Goal: Communication & Community: Participate in discussion

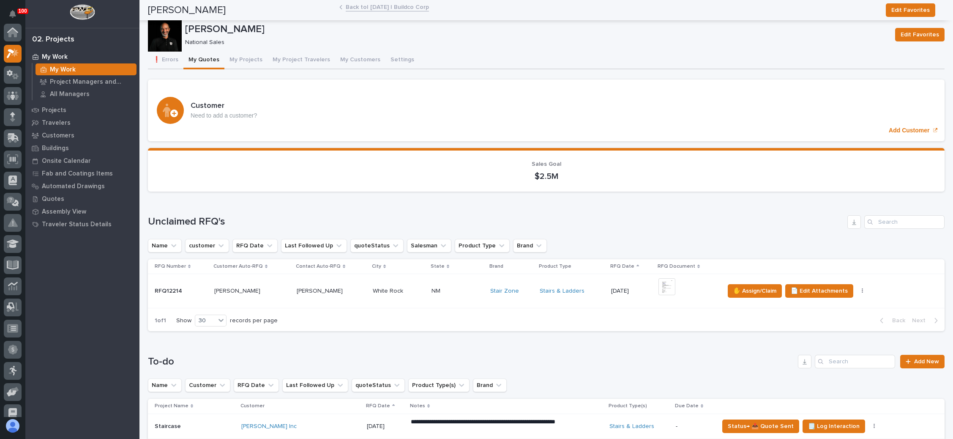
scroll to position [21, 0]
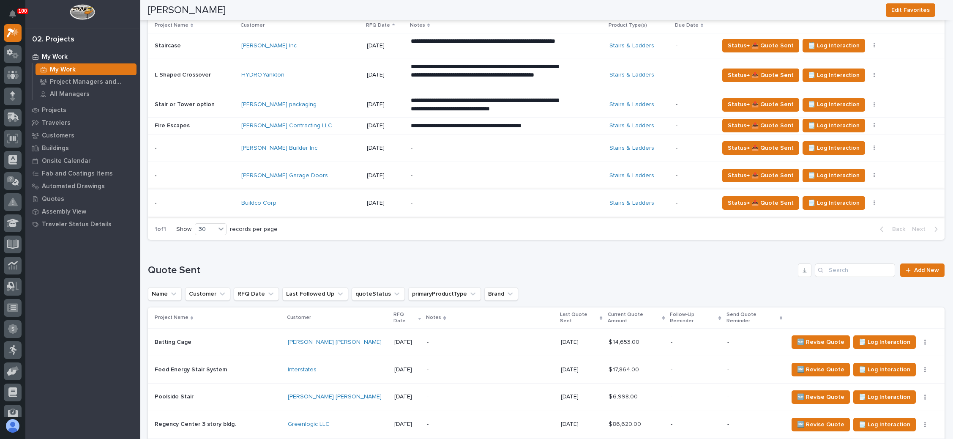
click at [869, 201] on button "button" at bounding box center [875, 203] width 12 height 6
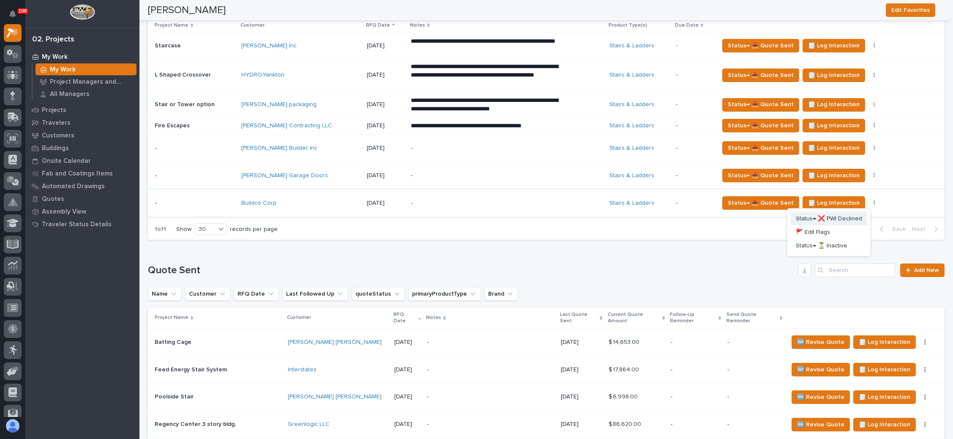
click at [838, 216] on span "Status→ ❌ PWI Declined" at bounding box center [829, 219] width 66 height 10
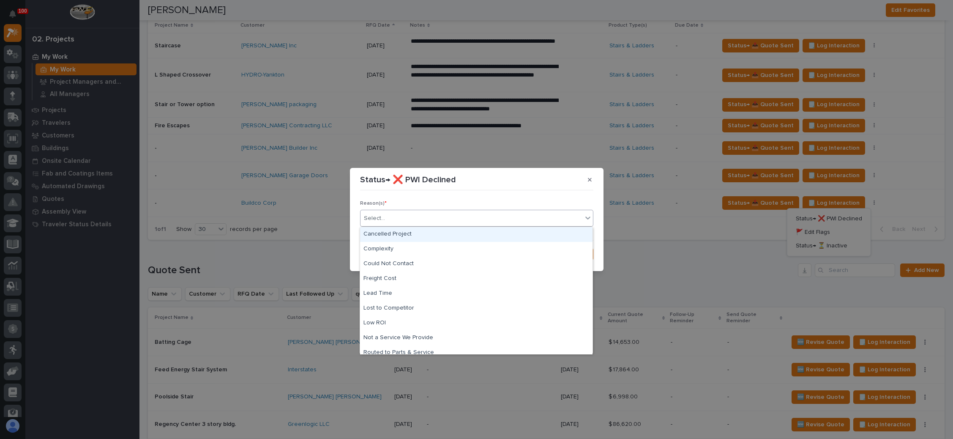
click at [447, 216] on div "Select..." at bounding box center [472, 218] width 222 height 14
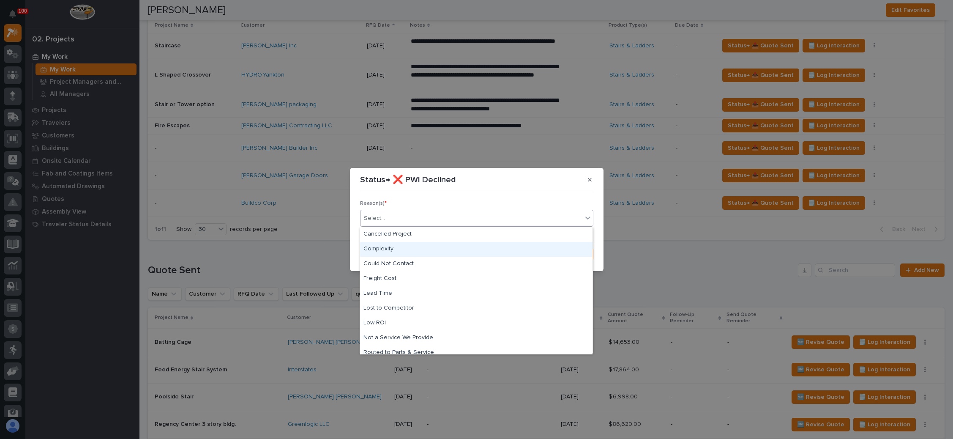
click at [399, 247] on div "Complexity" at bounding box center [476, 249] width 233 height 15
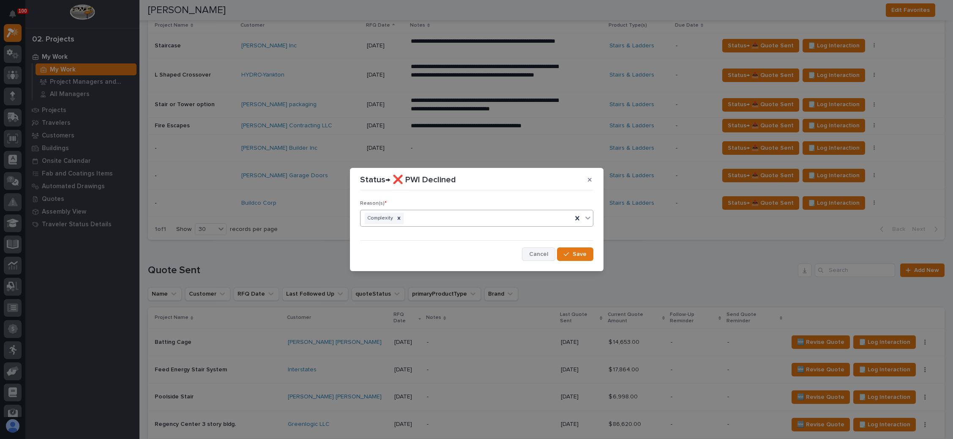
click at [539, 251] on span "Cancel" at bounding box center [538, 254] width 19 height 8
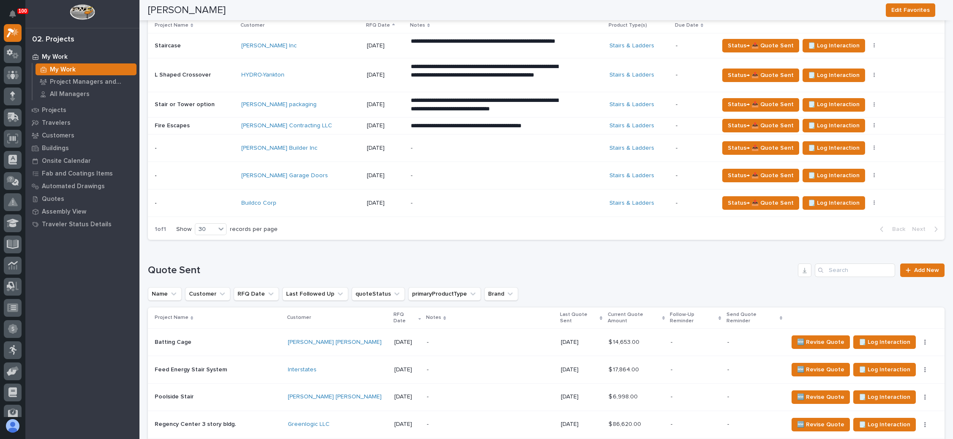
click at [477, 200] on p "-" at bounding box center [485, 203] width 148 height 7
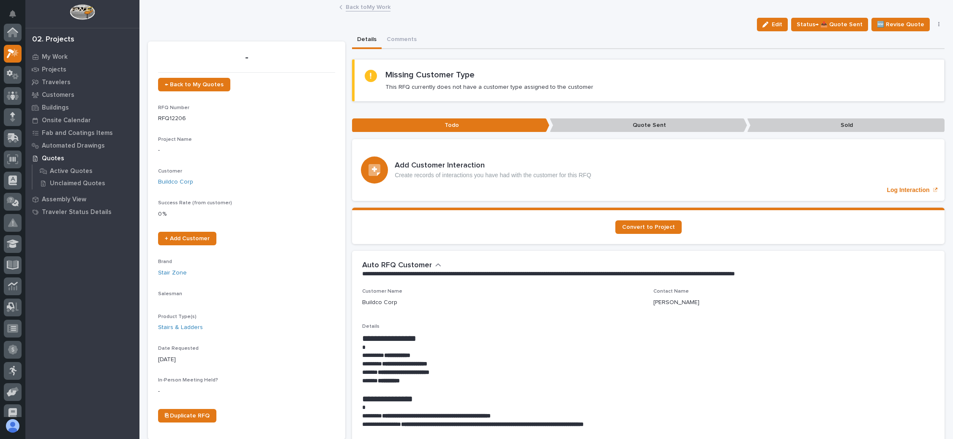
scroll to position [21, 0]
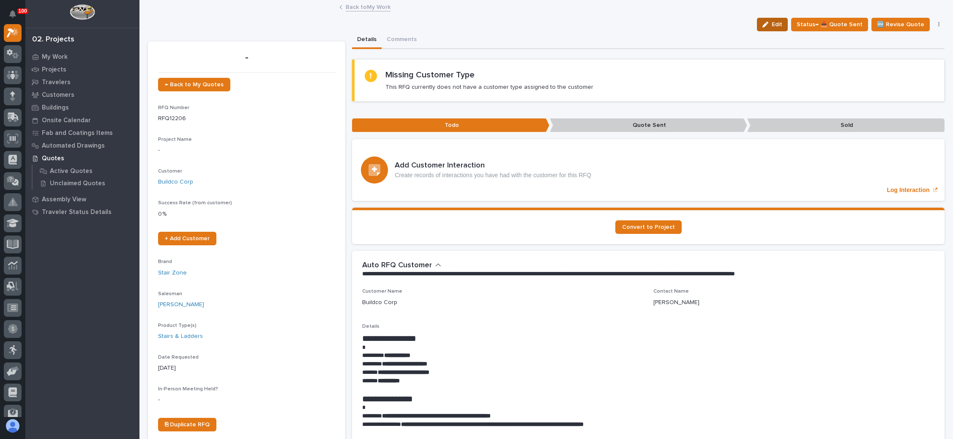
click at [767, 18] on button "Edit" at bounding box center [772, 25] width 31 height 14
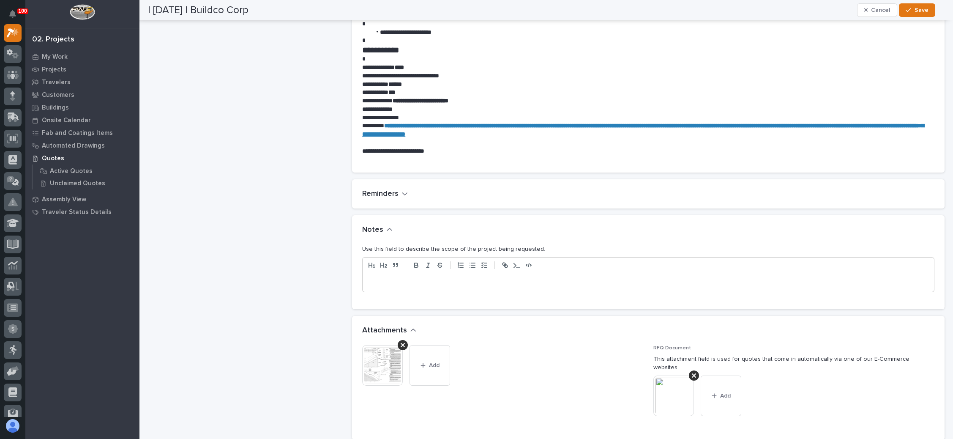
scroll to position [507, 0]
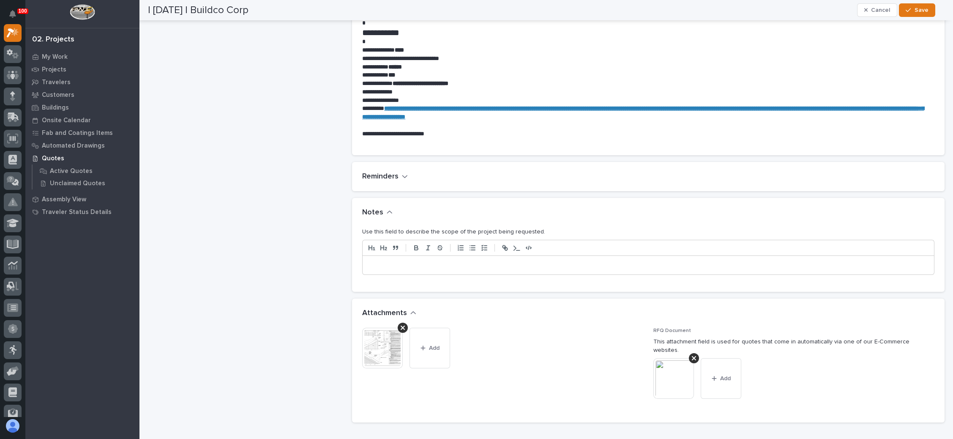
click at [397, 262] on p at bounding box center [648, 265] width 559 height 8
click at [908, 7] on icon "button" at bounding box center [908, 10] width 5 height 6
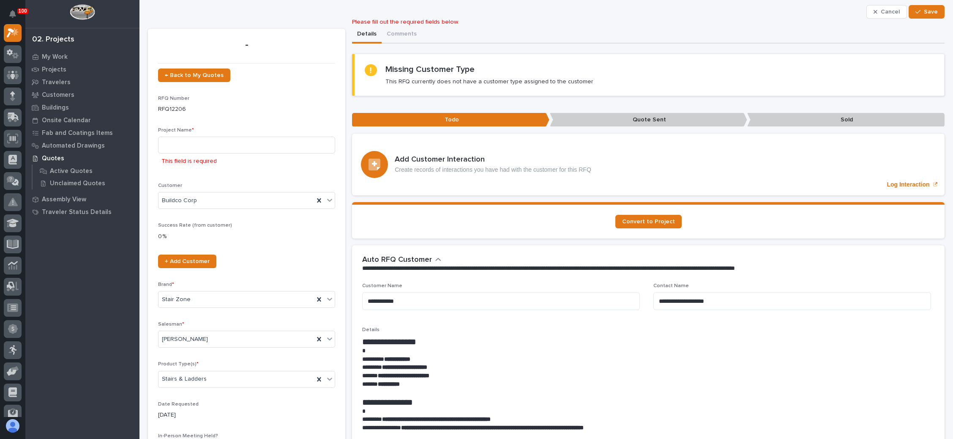
scroll to position [0, 0]
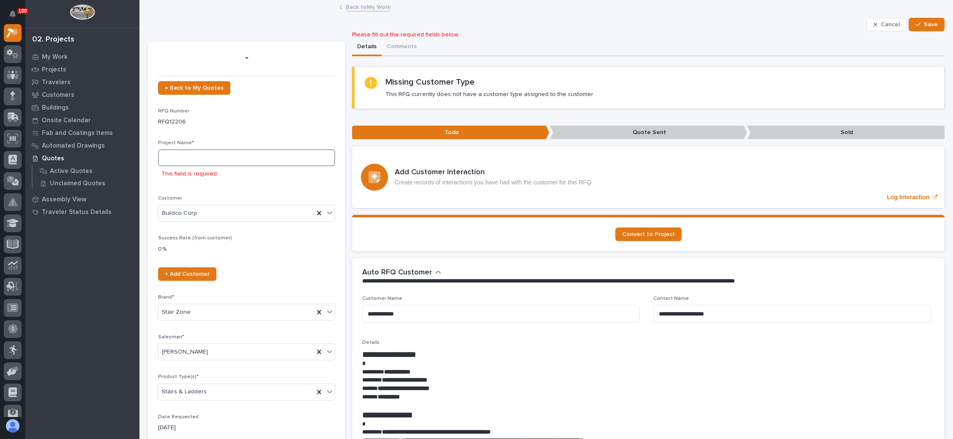
click at [207, 158] on input at bounding box center [246, 157] width 177 height 17
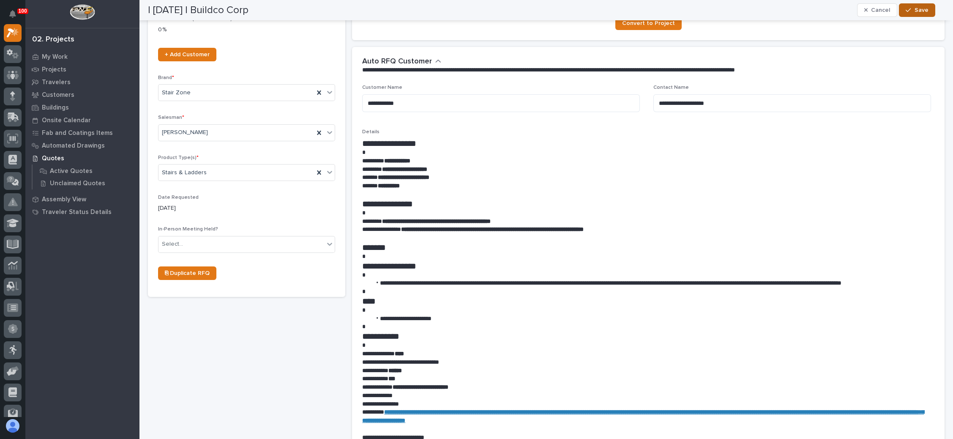
scroll to position [254, 0]
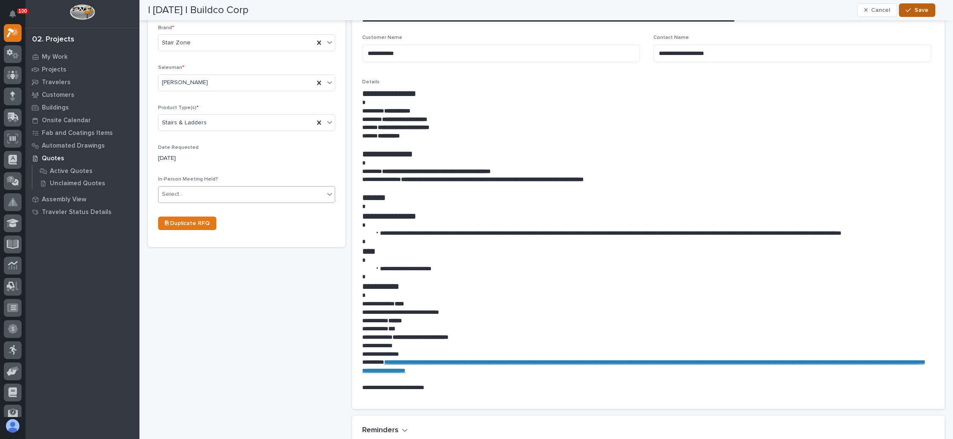
type input "Alum Stairs"
drag, startPoint x: 220, startPoint y: 189, endPoint x: 218, endPoint y: 197, distance: 8.3
click at [220, 191] on div "Select..." at bounding box center [242, 194] width 166 height 14
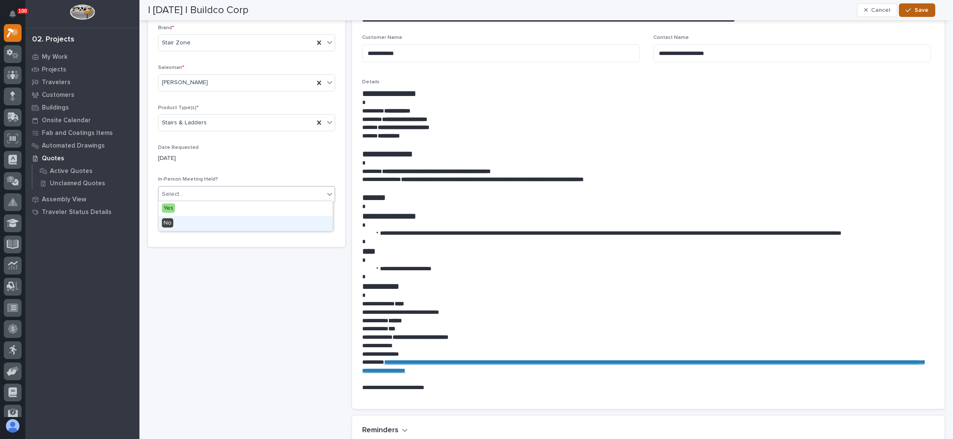
click at [204, 224] on div "No" at bounding box center [246, 223] width 174 height 15
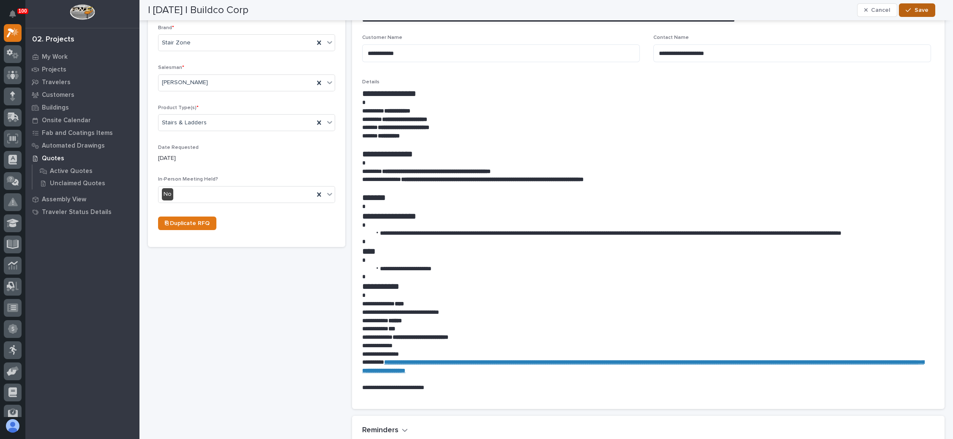
click at [914, 11] on div "button" at bounding box center [910, 10] width 8 height 6
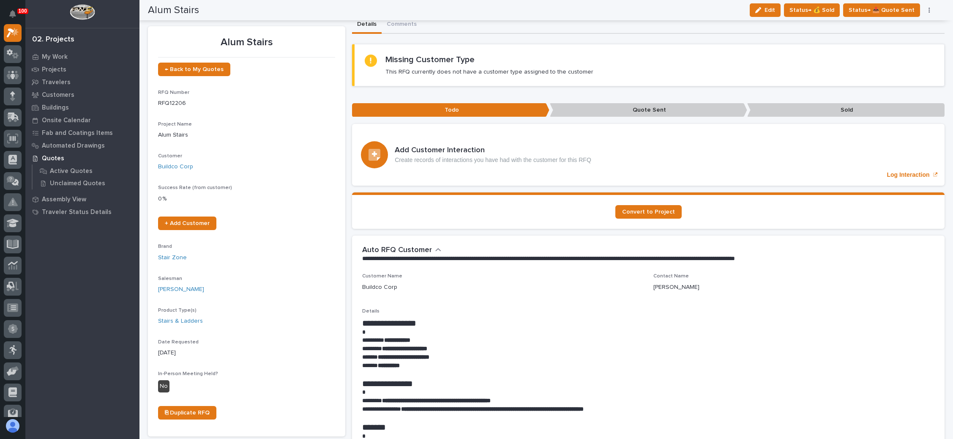
scroll to position [0, 0]
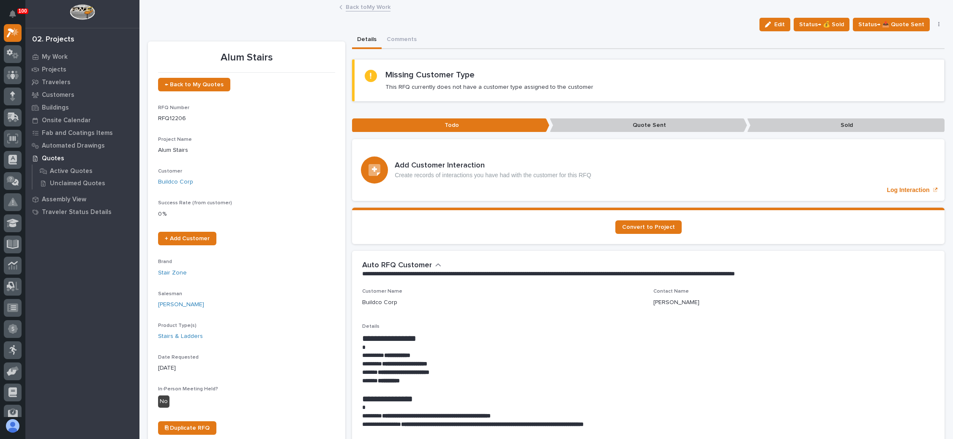
click at [939, 22] on icon "button" at bounding box center [939, 24] width 1 height 5
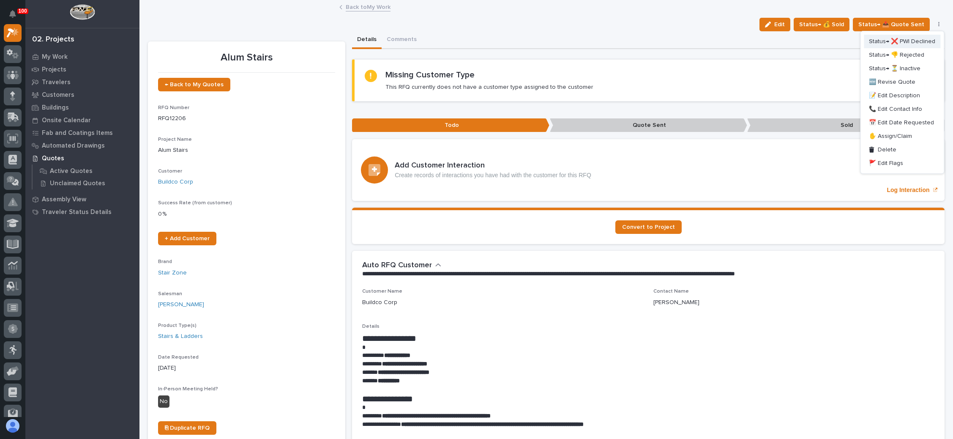
click at [912, 40] on span "Status→ ❌ PWI Declined" at bounding box center [902, 41] width 66 height 10
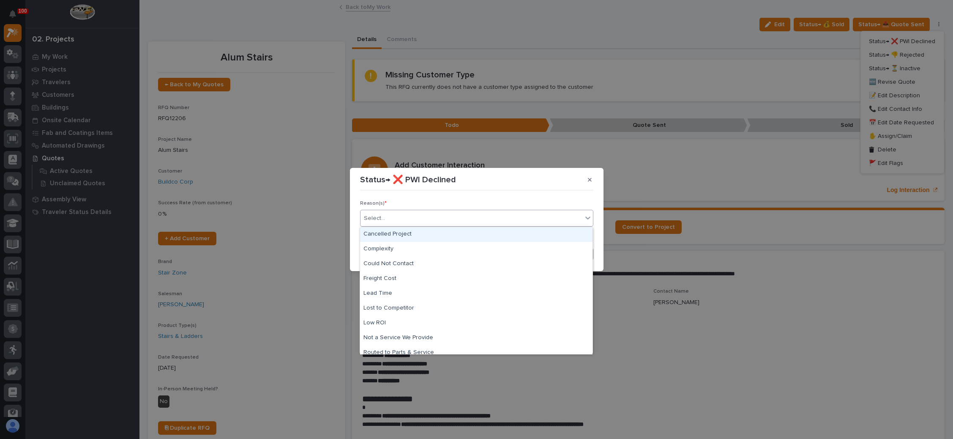
click at [444, 216] on div "Select..." at bounding box center [472, 218] width 222 height 14
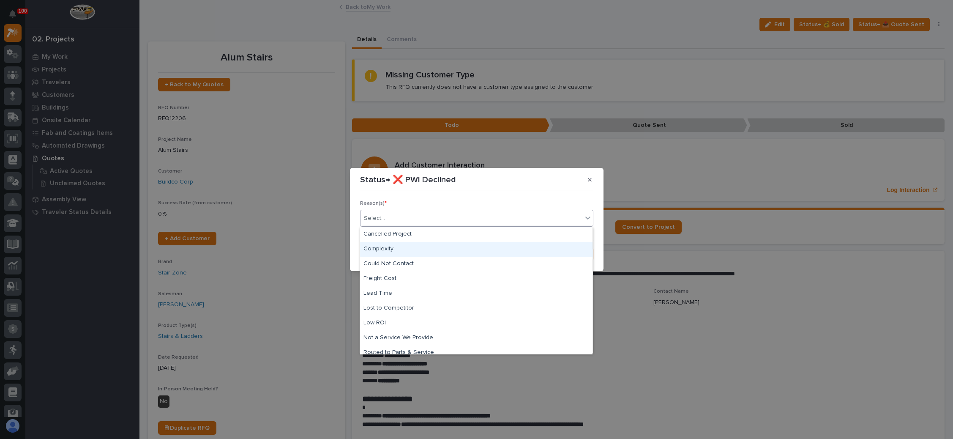
click at [416, 249] on div "Complexity" at bounding box center [476, 249] width 233 height 15
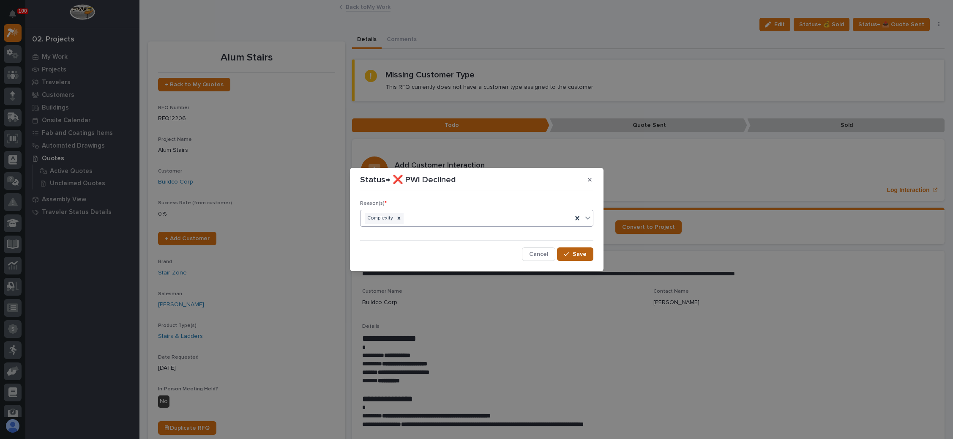
click at [578, 255] on span "Save" at bounding box center [580, 254] width 14 height 8
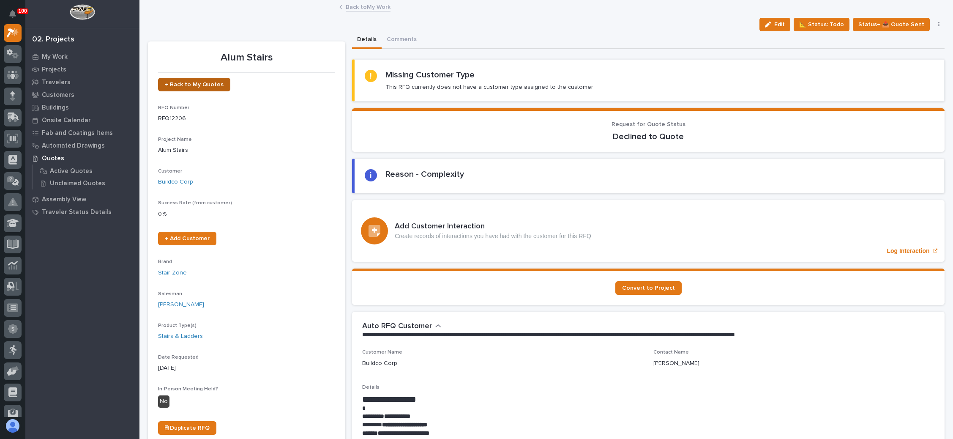
click at [190, 82] on span "← Back to My Quotes" at bounding box center [194, 85] width 59 height 6
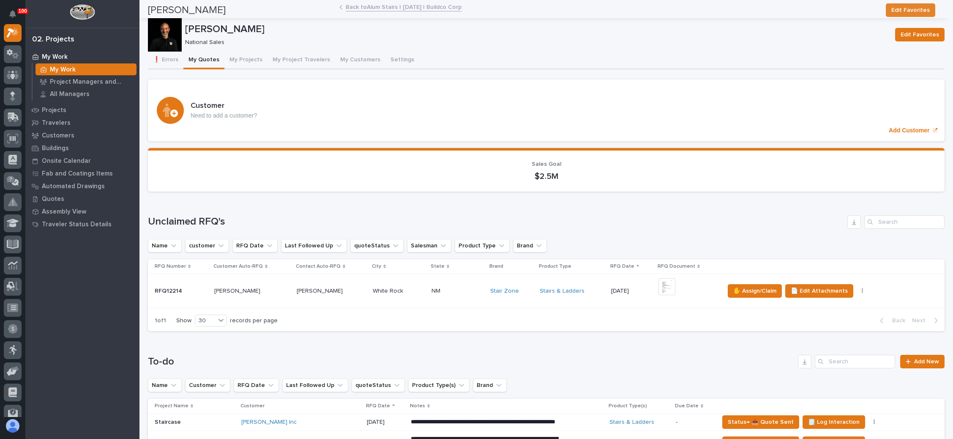
scroll to position [317, 0]
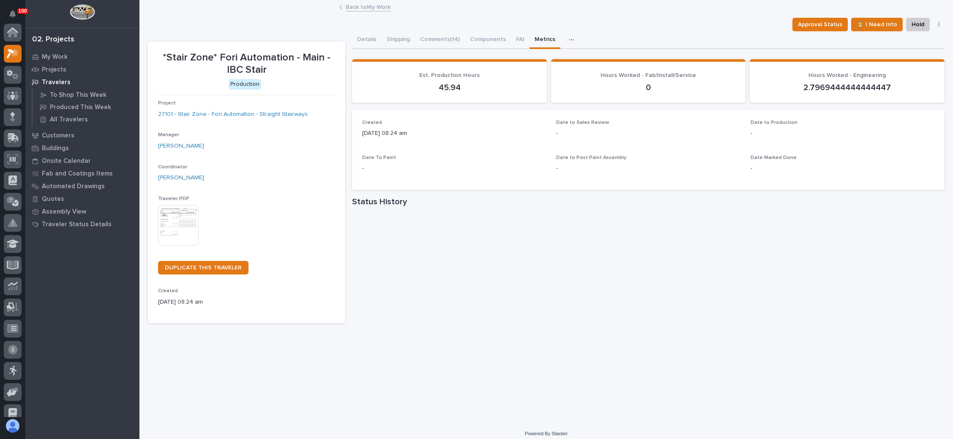
scroll to position [21, 0]
click at [367, 4] on link "Back to My Work" at bounding box center [368, 7] width 45 height 10
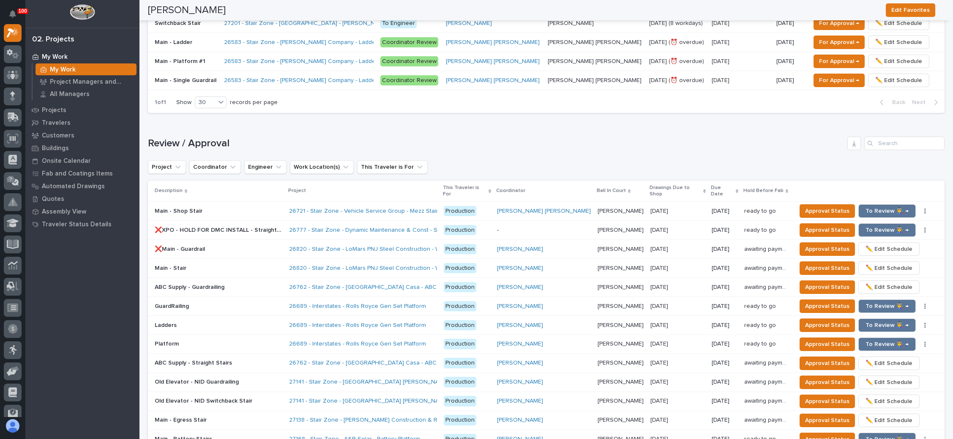
scroll to position [824, 0]
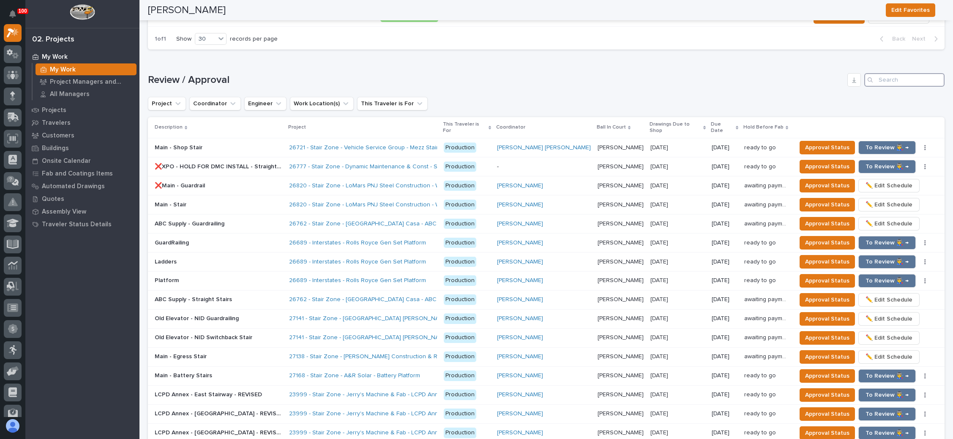
click at [878, 73] on input "Search" at bounding box center [905, 80] width 80 height 14
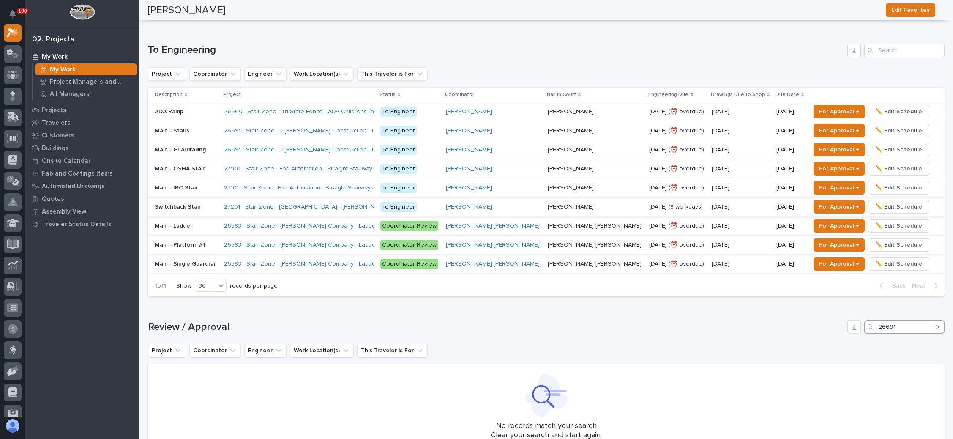
scroll to position [451, 0]
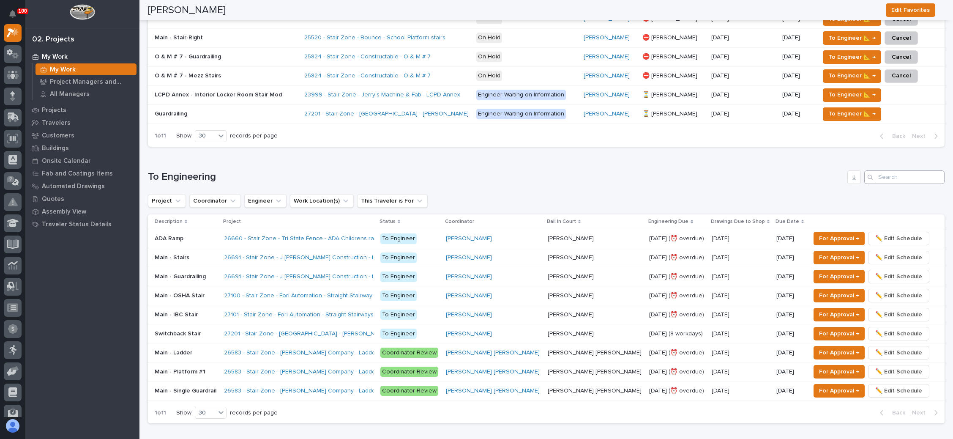
type input "26691"
click at [890, 173] on input "Search" at bounding box center [905, 177] width 80 height 14
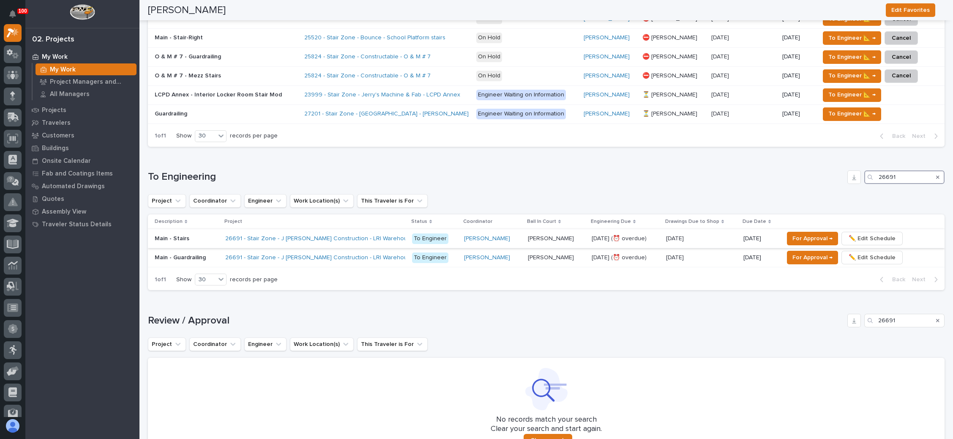
type input "26691"
click at [553, 233] on p "[PERSON_NAME]" at bounding box center [552, 237] width 48 height 9
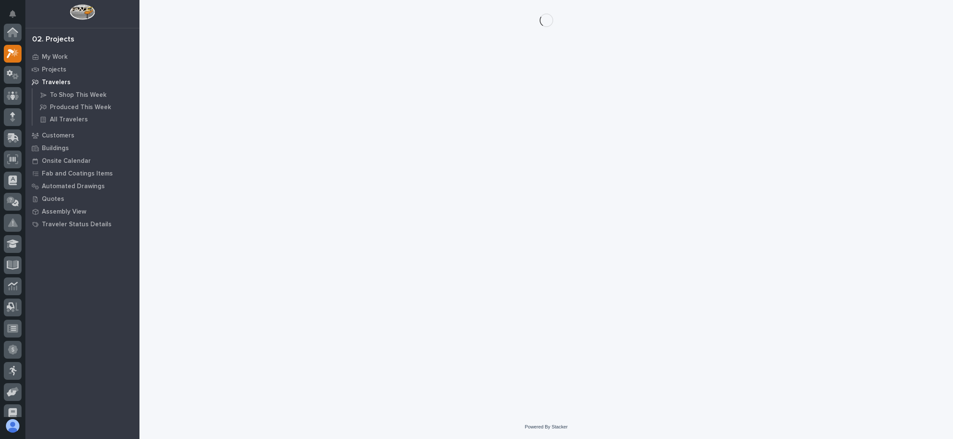
scroll to position [21, 0]
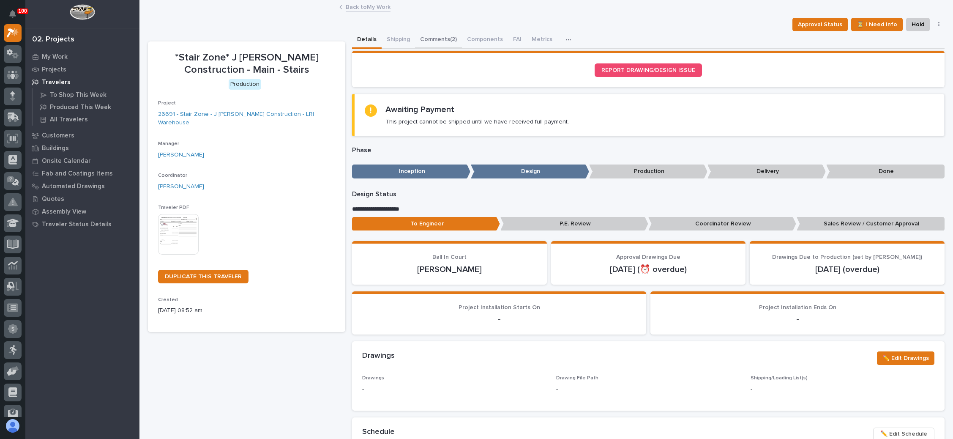
click at [441, 36] on button "Comments (2)" at bounding box center [438, 40] width 47 height 18
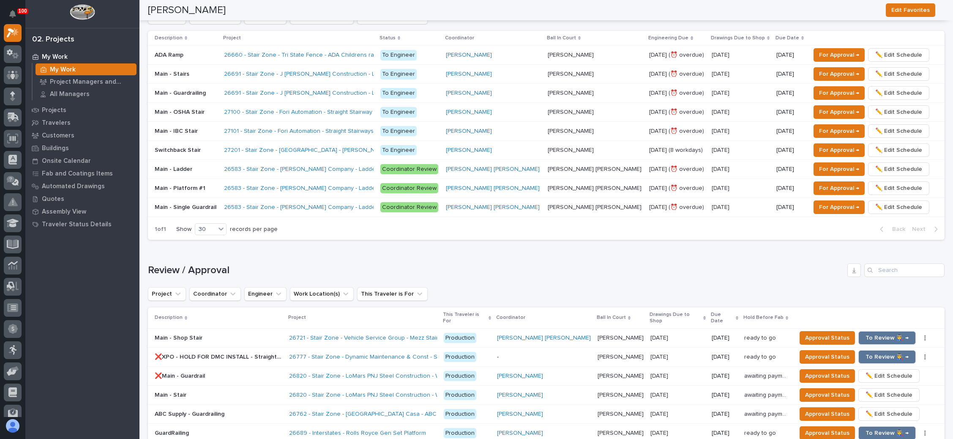
scroll to position [507, 0]
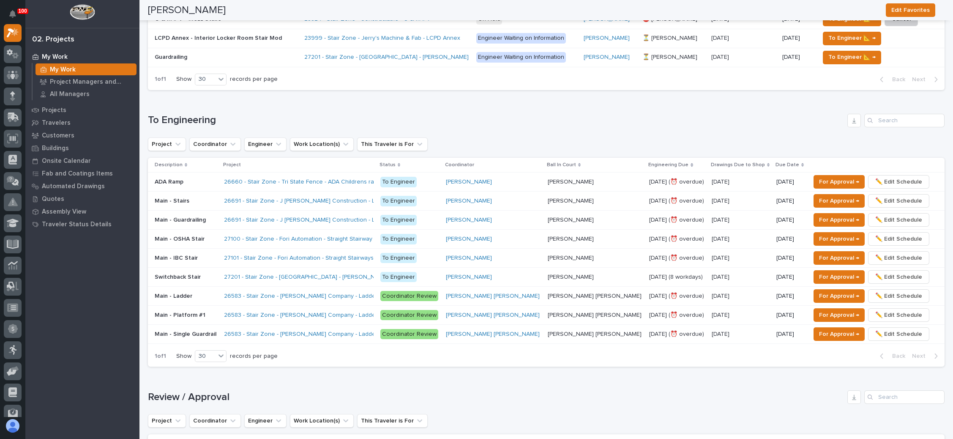
click at [217, 213] on div "Main - Guardrailing Main - Guardrailing" at bounding box center [186, 220] width 63 height 14
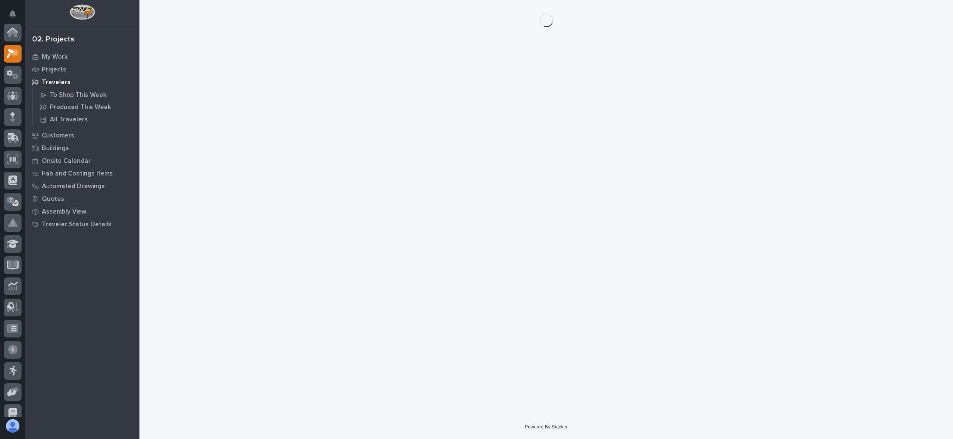
scroll to position [21, 0]
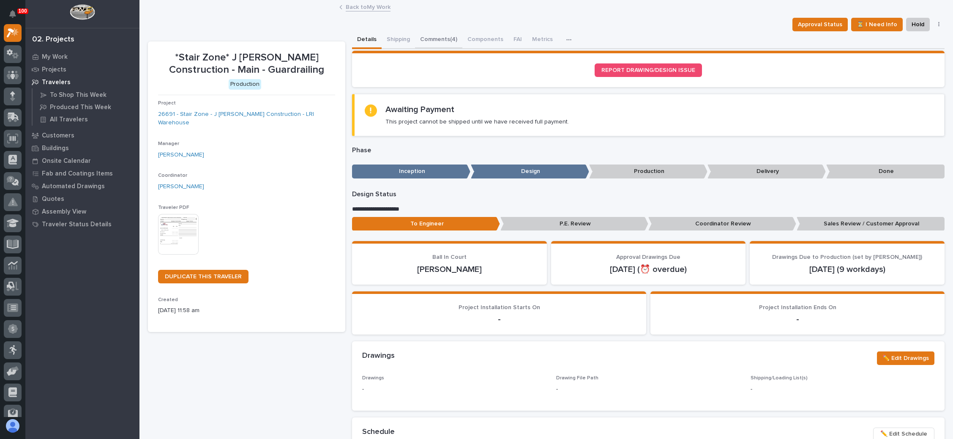
click at [444, 36] on button "Comments (4)" at bounding box center [438, 40] width 47 height 18
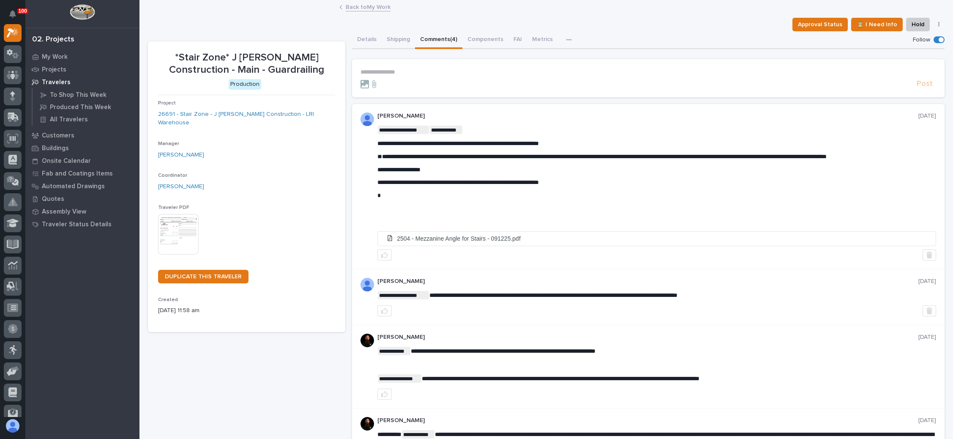
click at [386, 72] on p "**********" at bounding box center [649, 71] width 576 height 7
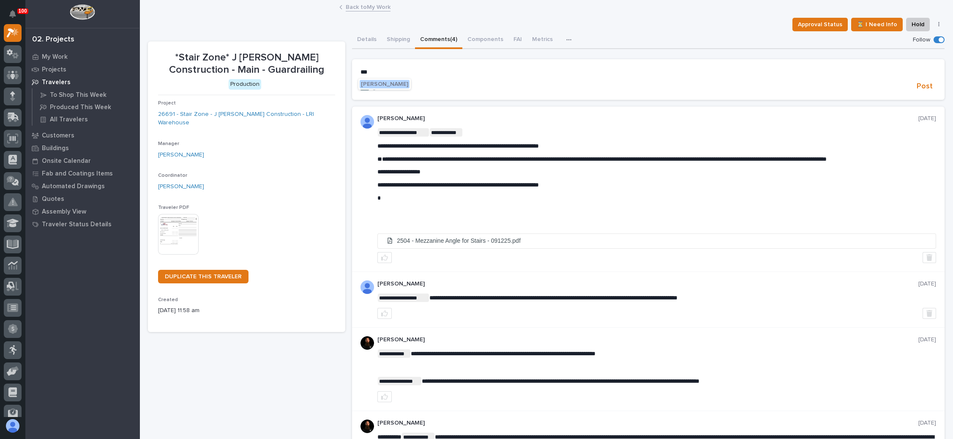
click at [388, 82] on span "[PERSON_NAME]" at bounding box center [384, 84] width 47 height 6
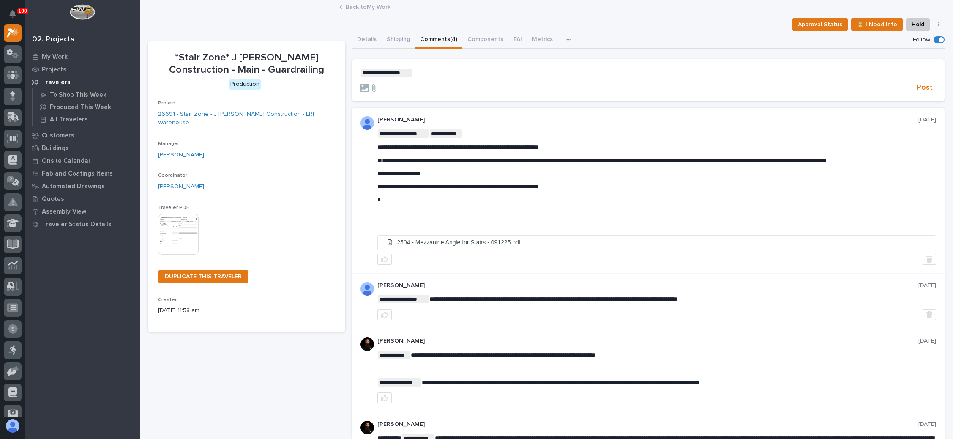
click at [414, 71] on p "**********" at bounding box center [649, 72] width 576 height 8
click at [423, 100] on span "[PERSON_NAME]" at bounding box center [436, 102] width 47 height 6
click at [457, 71] on p "**********" at bounding box center [649, 72] width 576 height 8
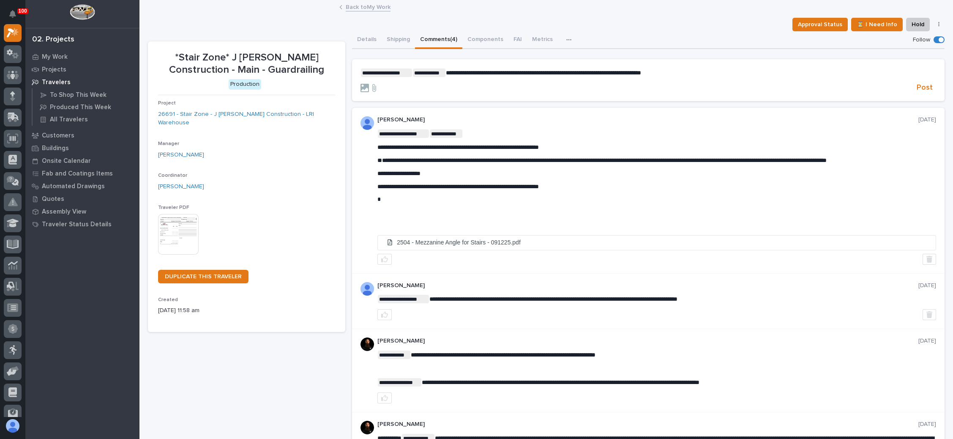
drag, startPoint x: 667, startPoint y: 71, endPoint x: 667, endPoint y: 77, distance: 5.5
click at [641, 72] on span "**********" at bounding box center [543, 73] width 195 height 6
click at [552, 72] on span "**********" at bounding box center [535, 73] width 178 height 6
click at [917, 83] on span "Post" at bounding box center [925, 88] width 16 height 10
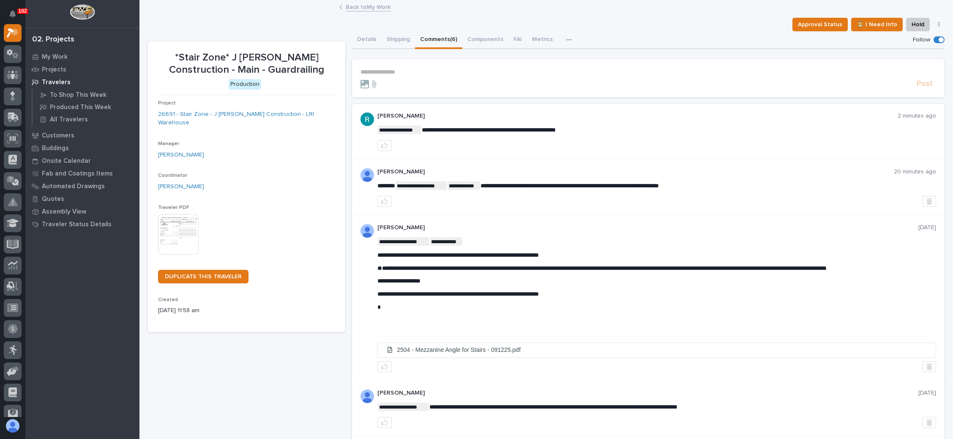
click at [372, 6] on link "Back to My Work" at bounding box center [368, 7] width 45 height 10
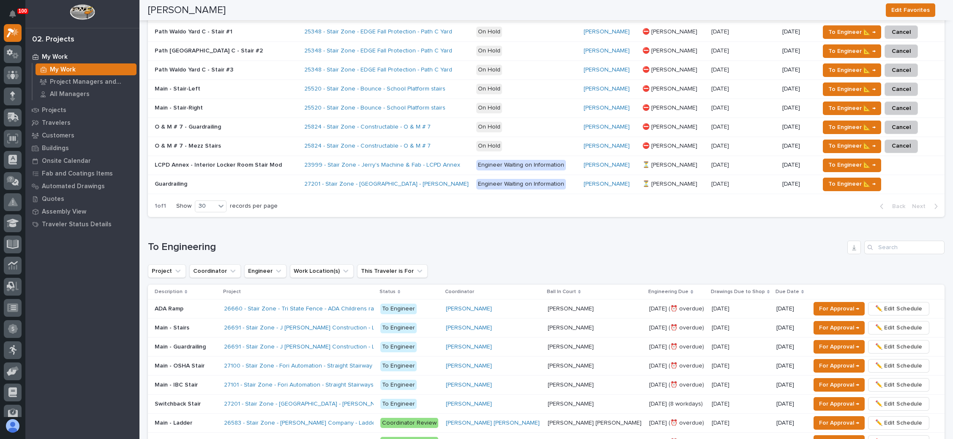
scroll to position [444, 0]
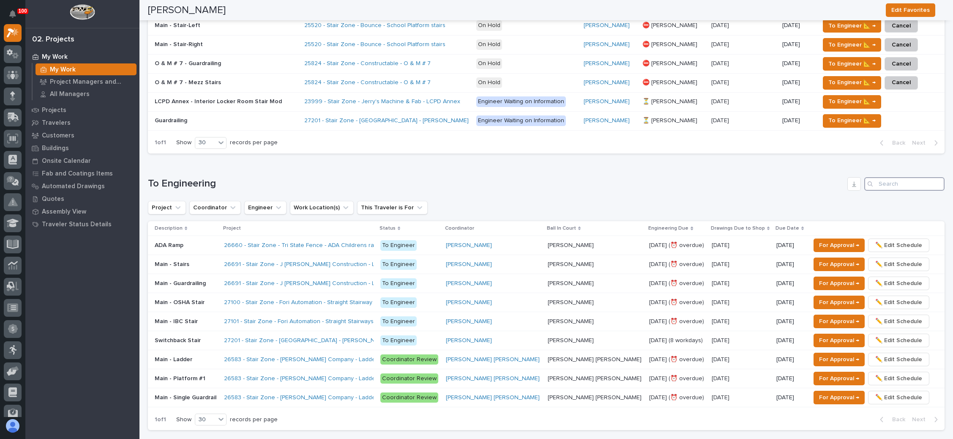
click at [888, 179] on input "Search" at bounding box center [905, 184] width 80 height 14
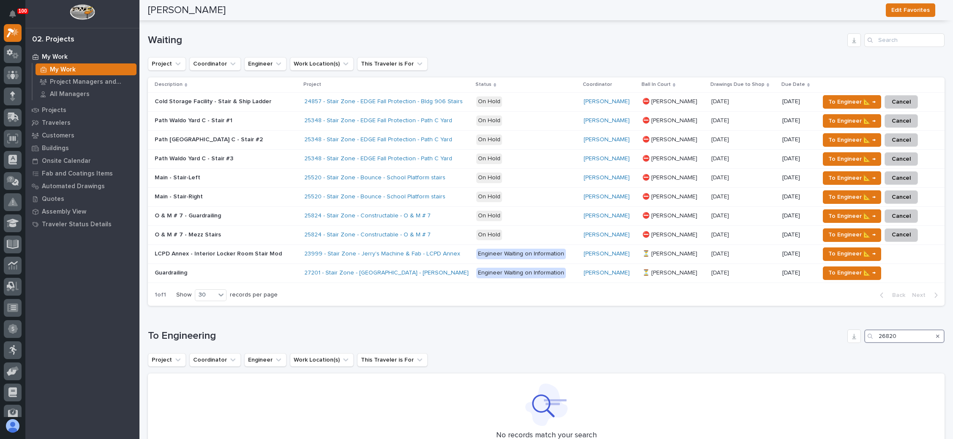
scroll to position [254, 0]
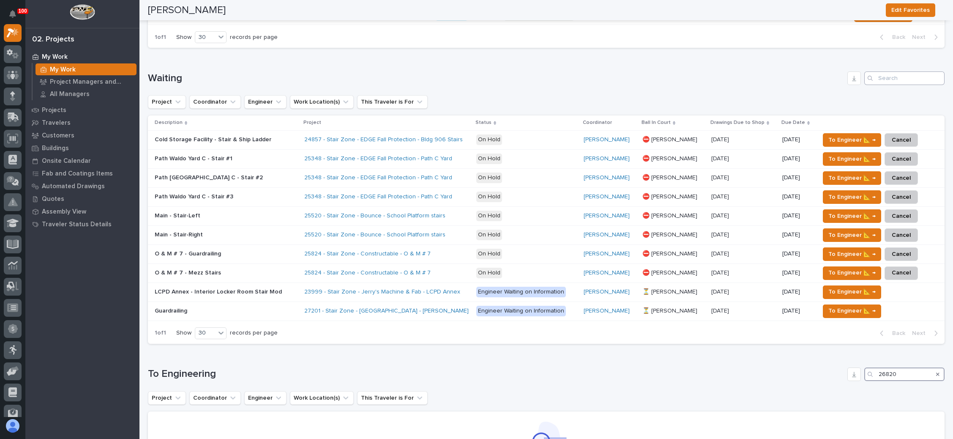
type input "26820"
click at [898, 79] on input "Search" at bounding box center [905, 78] width 80 height 14
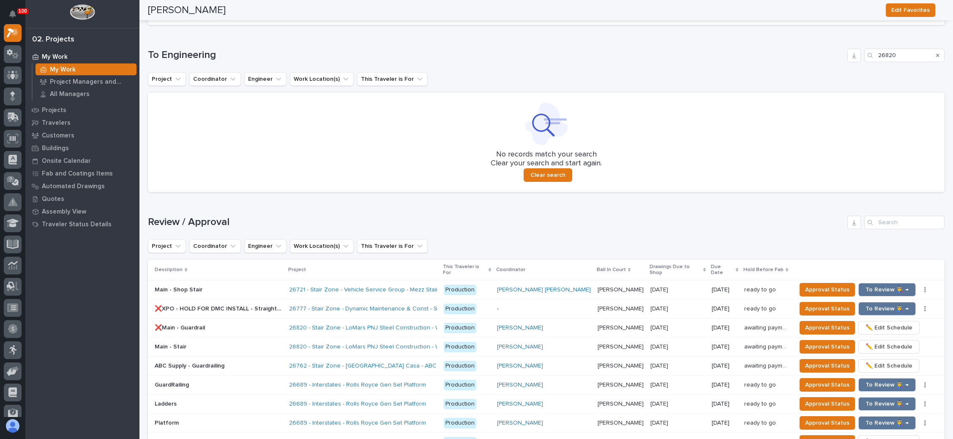
scroll to position [507, 0]
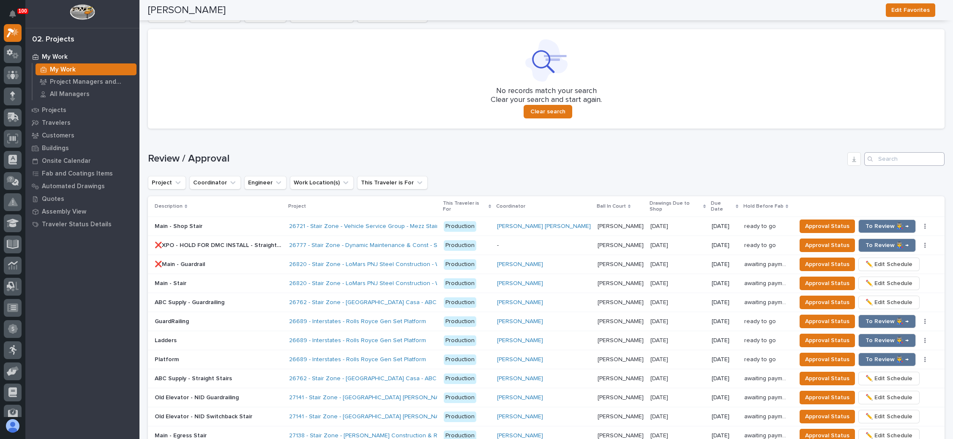
type input "26820"
click at [888, 157] on input "Search" at bounding box center [905, 159] width 80 height 14
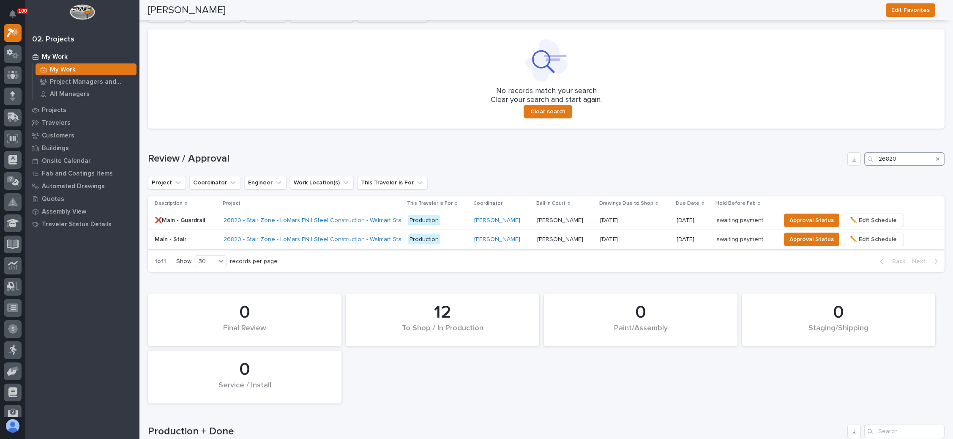
type input "26820"
click at [644, 240] on p at bounding box center [634, 239] width 69 height 7
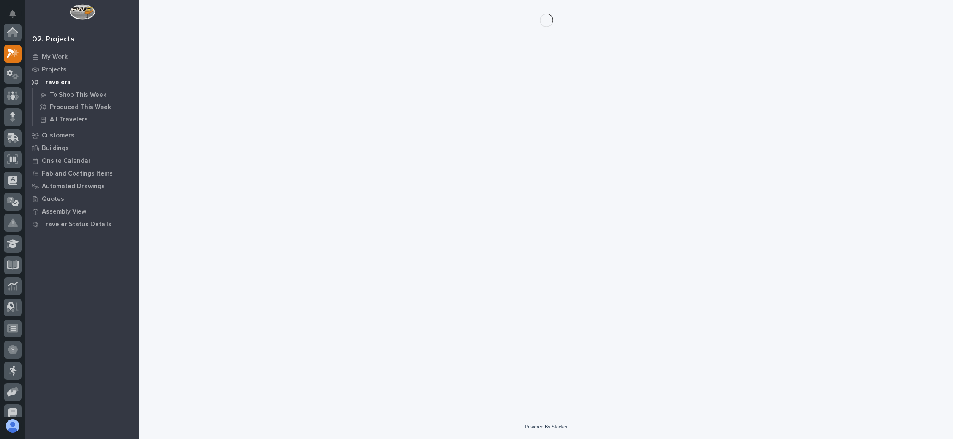
scroll to position [21, 0]
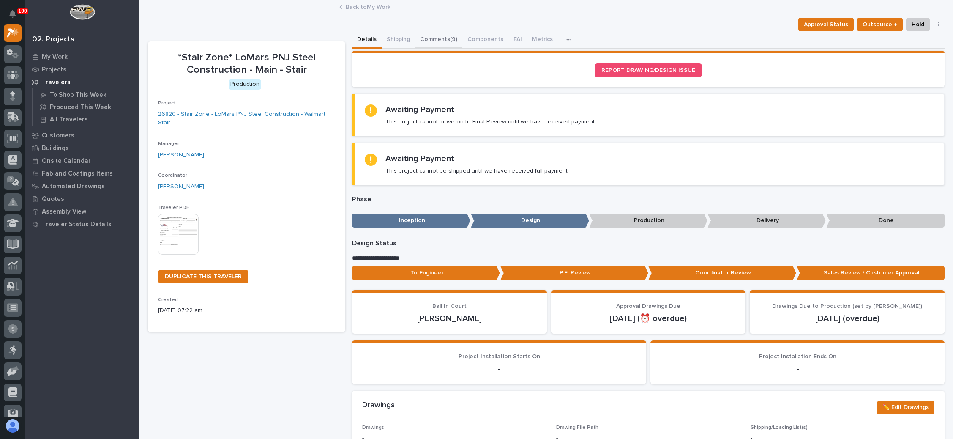
click at [446, 37] on button "Comments (9)" at bounding box center [438, 40] width 47 height 18
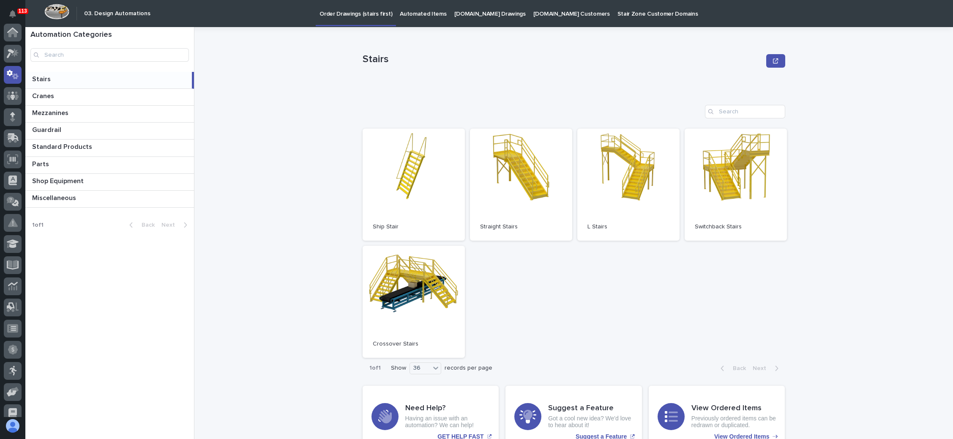
scroll to position [42, 0]
